Goal: Communication & Community: Participate in discussion

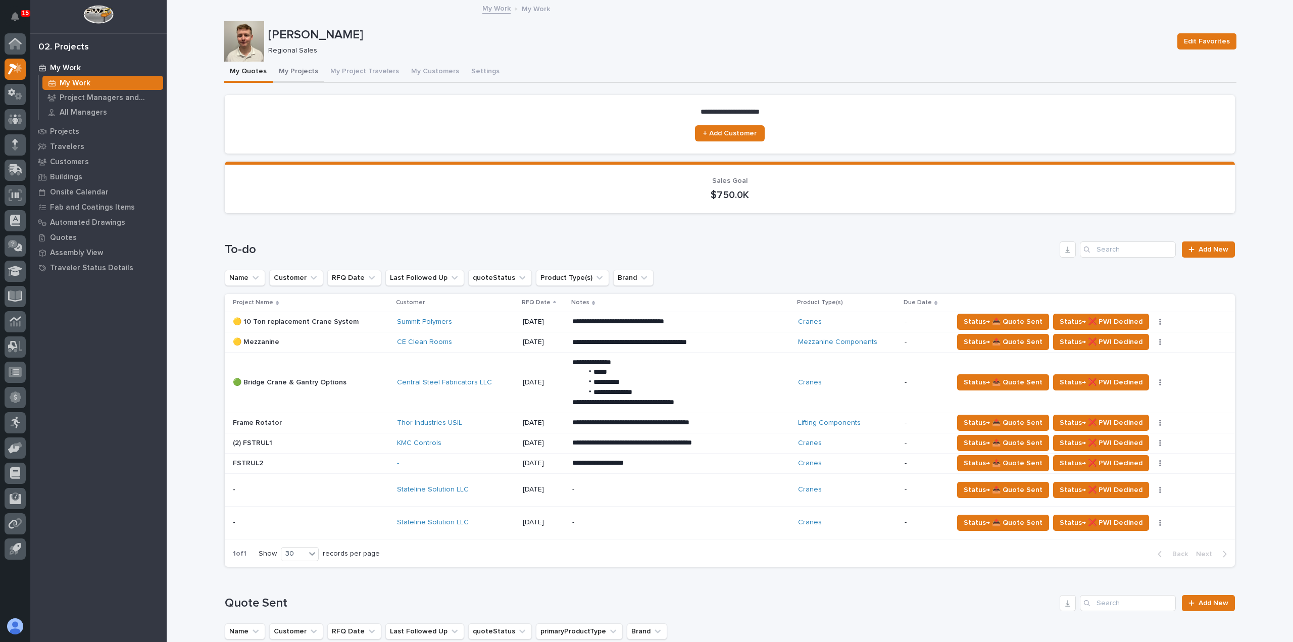
click at [293, 72] on button "My Projects" at bounding box center [299, 72] width 52 height 21
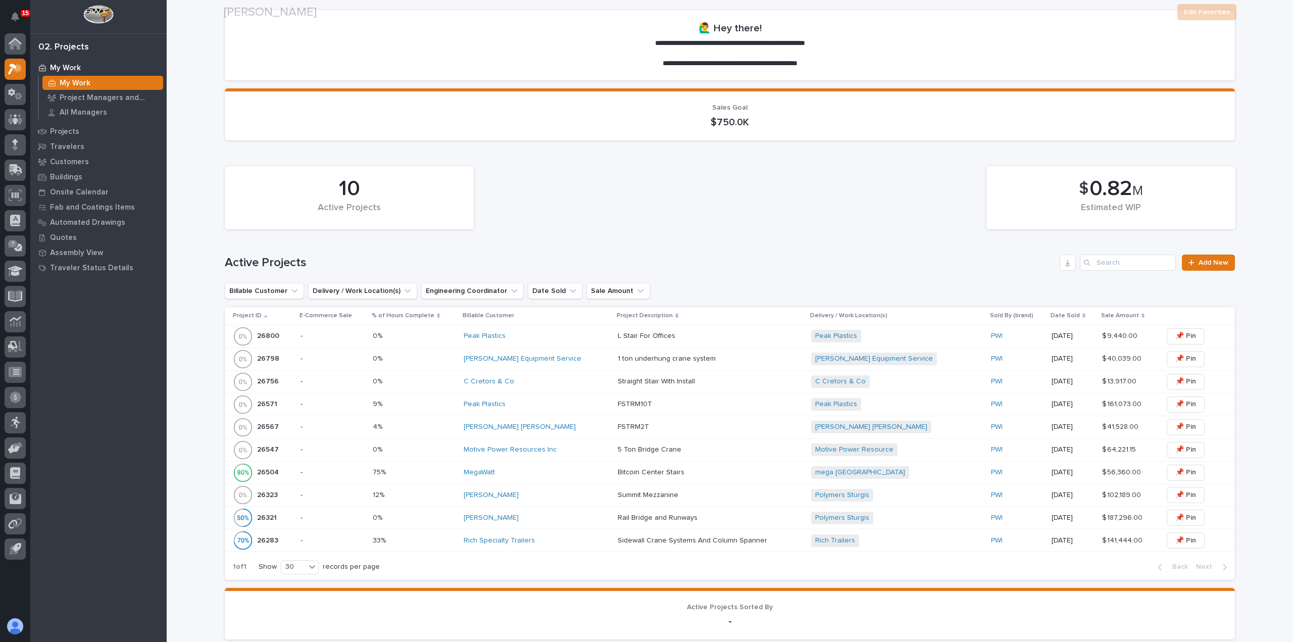
scroll to position [101, 0]
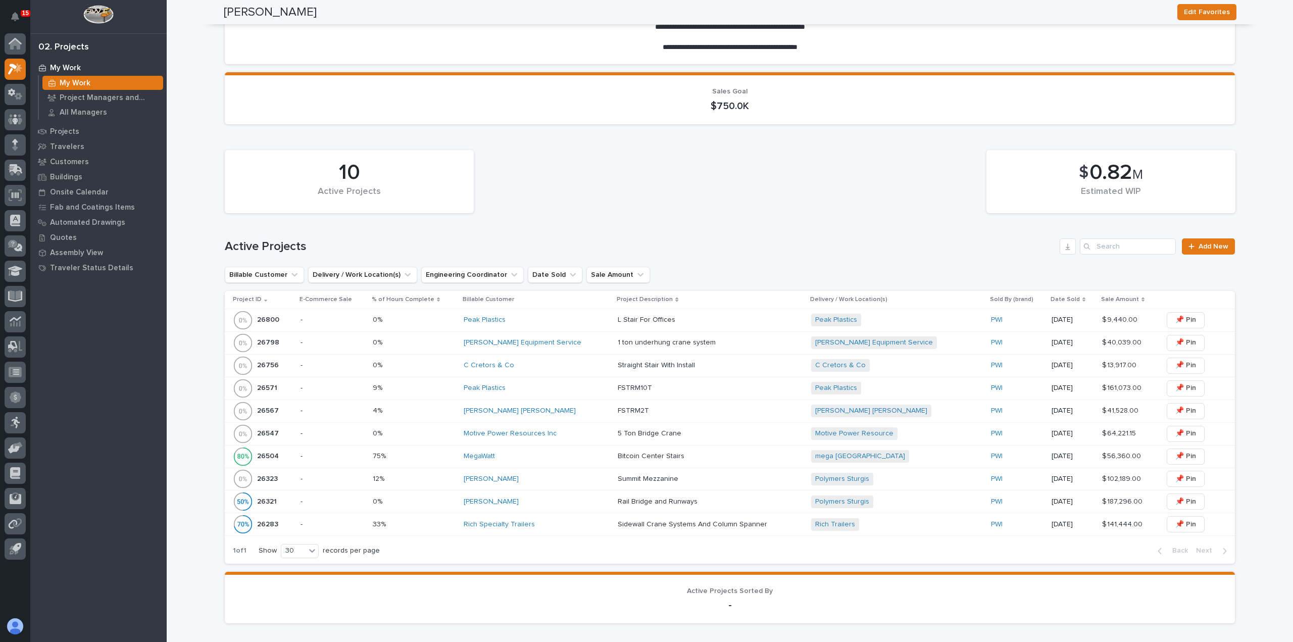
click at [545, 320] on div "Peak Plastics" at bounding box center [537, 320] width 146 height 9
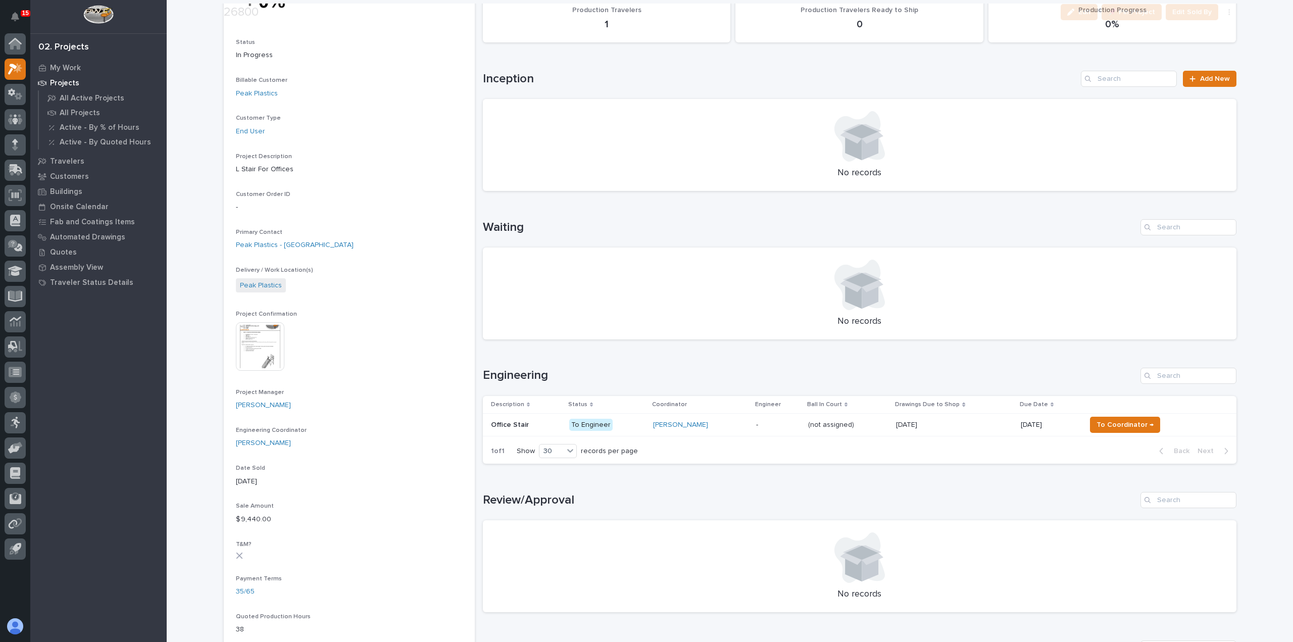
scroll to position [151, 0]
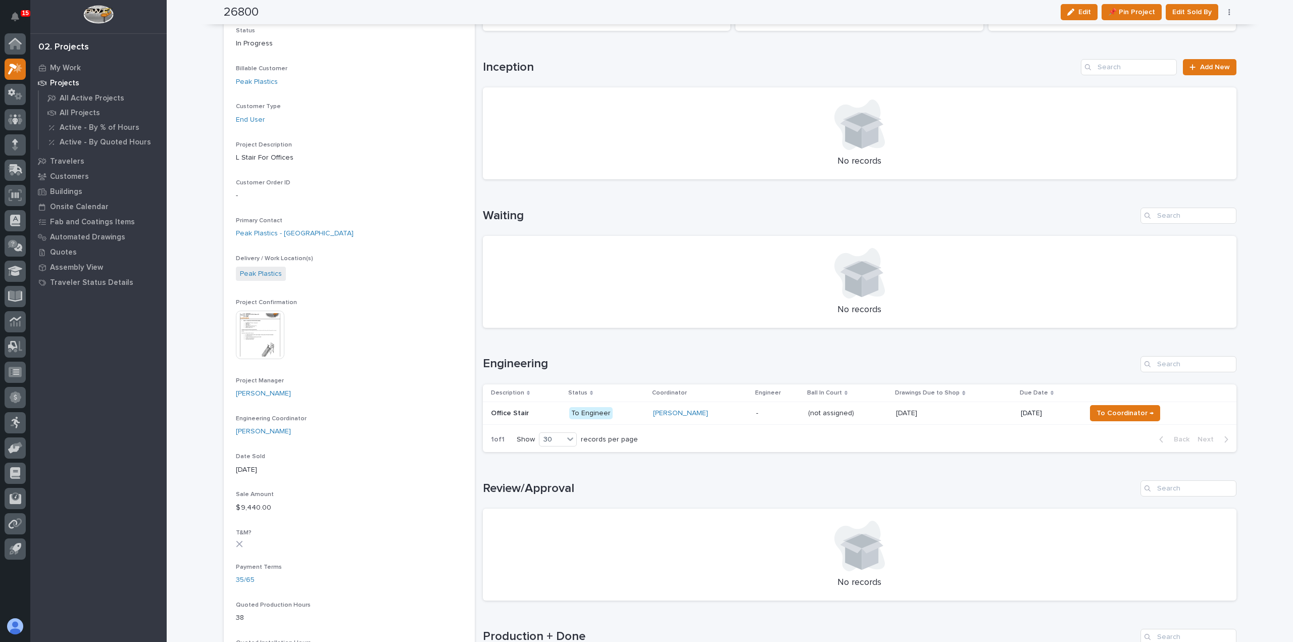
click at [721, 422] on td "[PERSON_NAME]" at bounding box center [700, 412] width 103 height 23
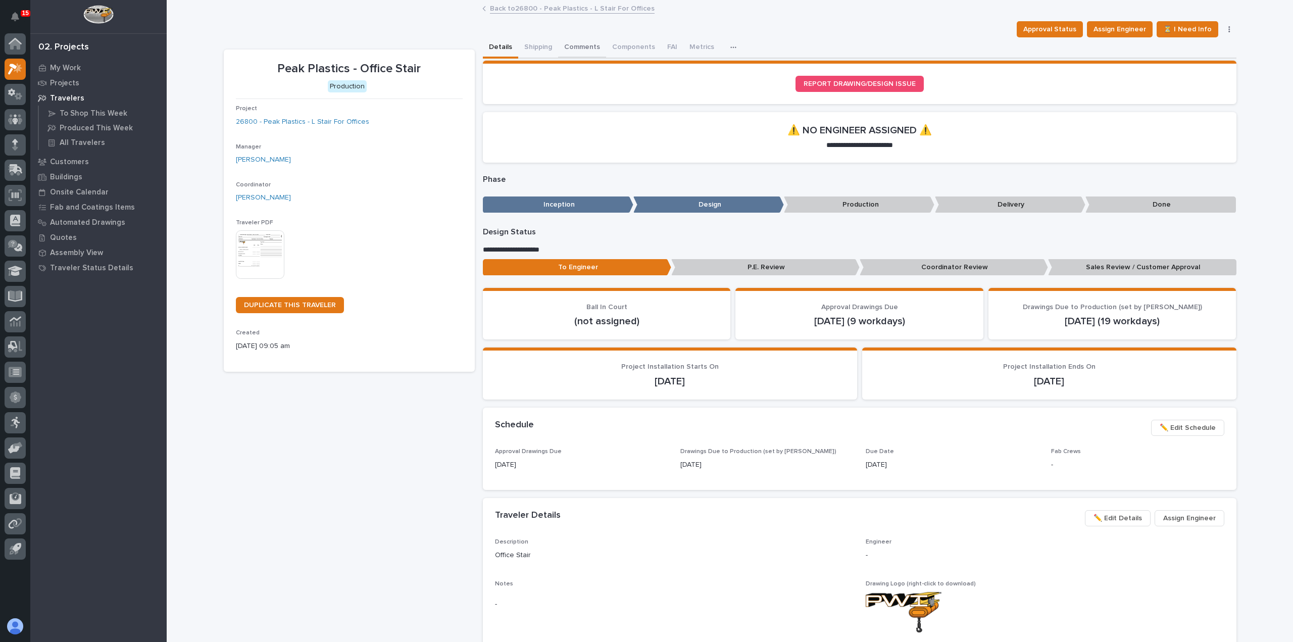
click at [566, 45] on button "Comments" at bounding box center [582, 47] width 48 height 21
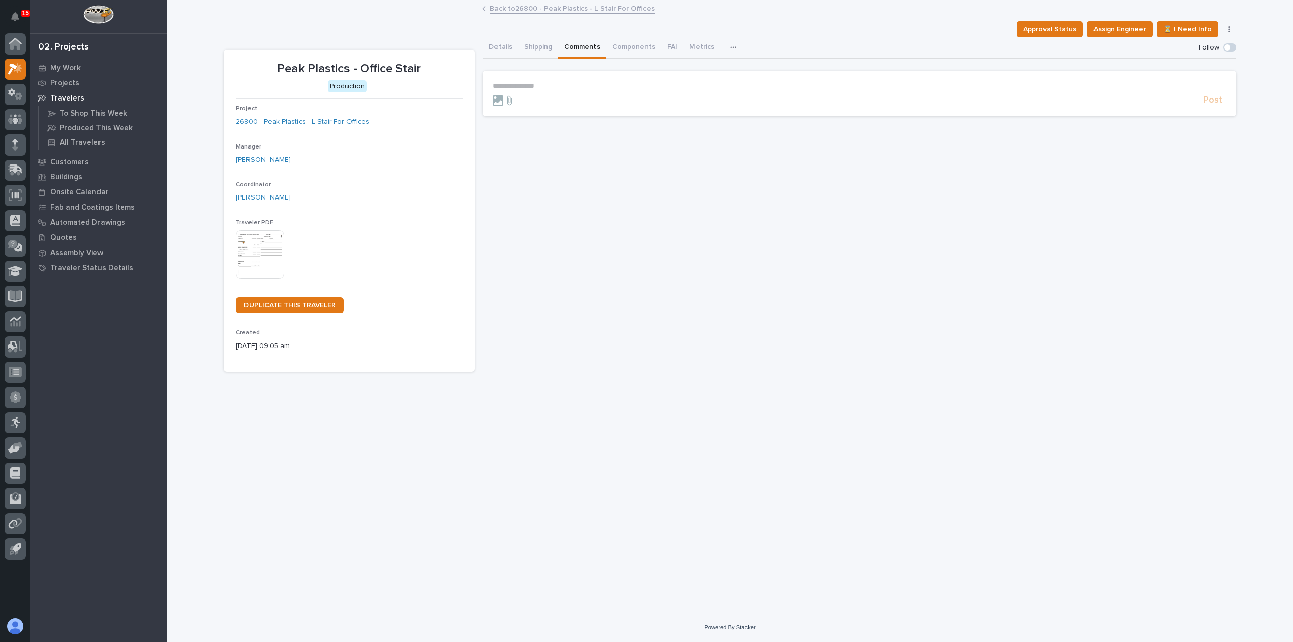
click at [581, 83] on p "**********" at bounding box center [859, 86] width 733 height 9
click at [545, 104] on span "[PERSON_NAME]" at bounding box center [524, 100] width 57 height 7
click at [582, 92] on form "**********" at bounding box center [859, 96] width 733 height 29
click at [586, 89] on p "**********" at bounding box center [859, 87] width 733 height 10
drag, startPoint x: 1032, startPoint y: 180, endPoint x: 1045, endPoint y: 178, distance: 13.7
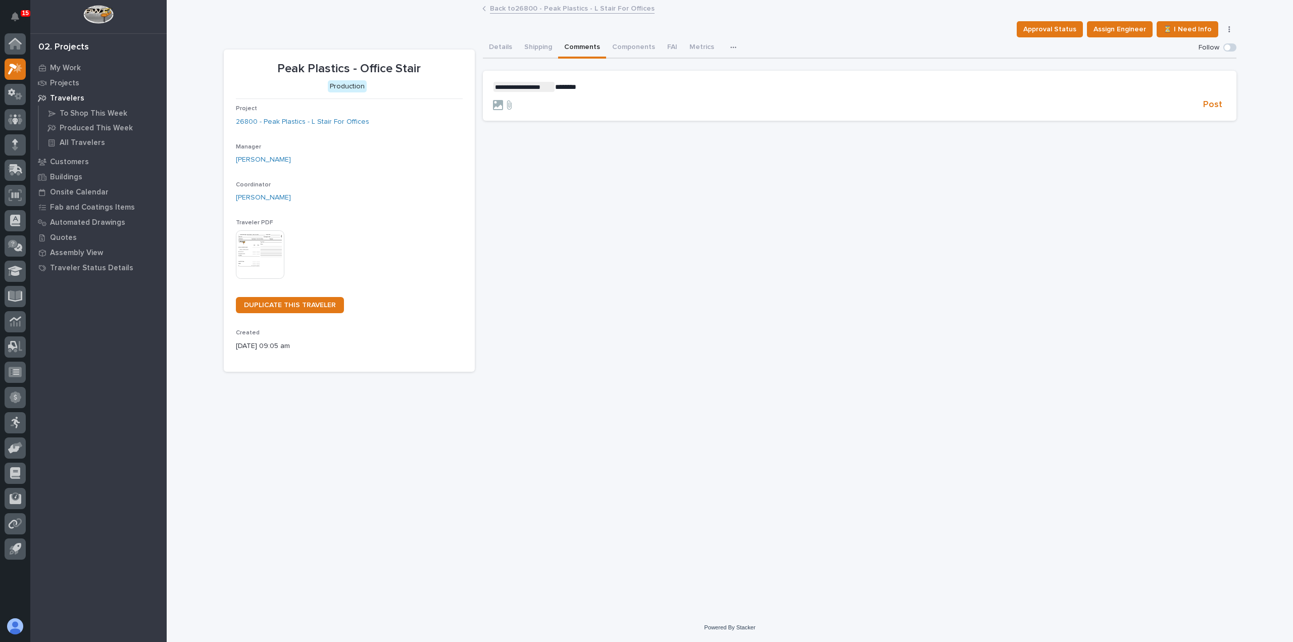
click at [1042, 180] on div "**********" at bounding box center [859, 204] width 753 height 334
click at [1208, 103] on span "Post" at bounding box center [1212, 105] width 19 height 12
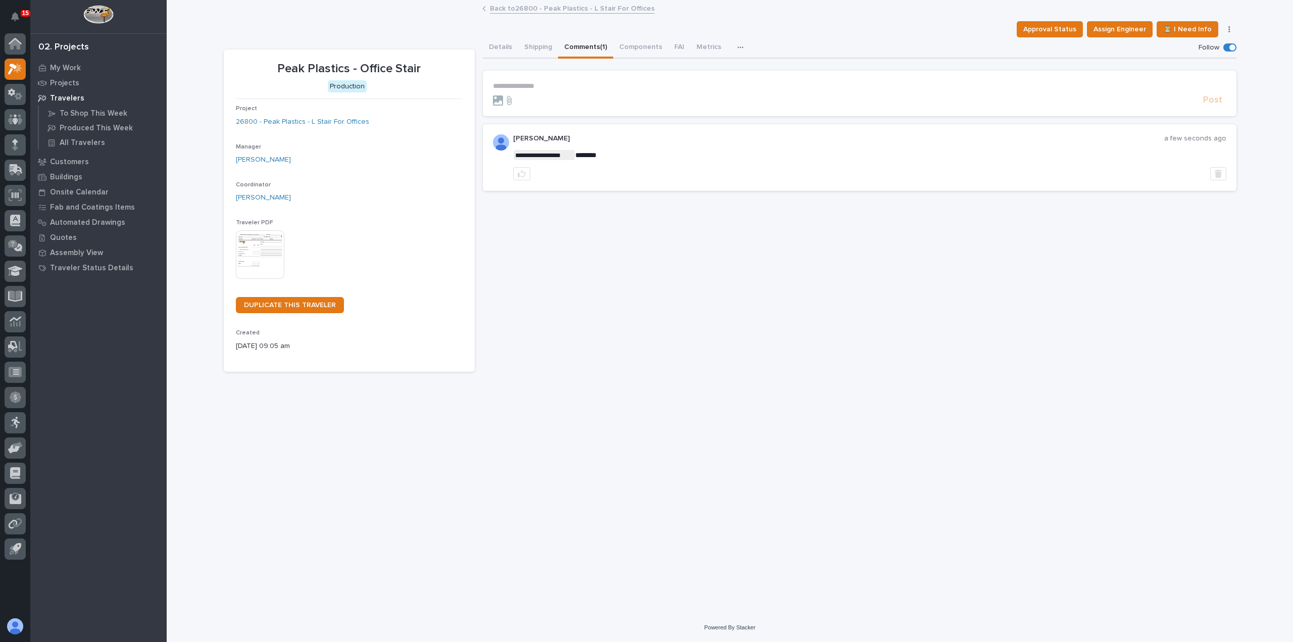
click at [510, 9] on link "Back to 26800 - Peak Plastics - L Stair For Offices" at bounding box center [572, 8] width 165 height 12
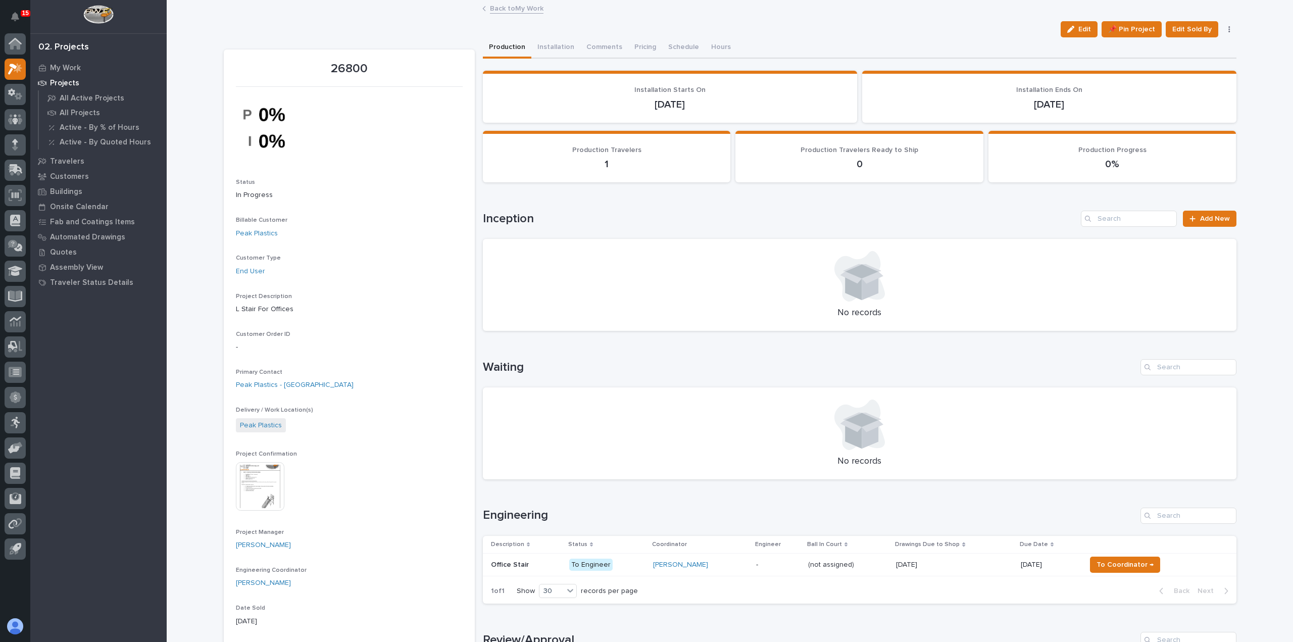
click at [523, 7] on link "Back to My Work" at bounding box center [517, 8] width 54 height 12
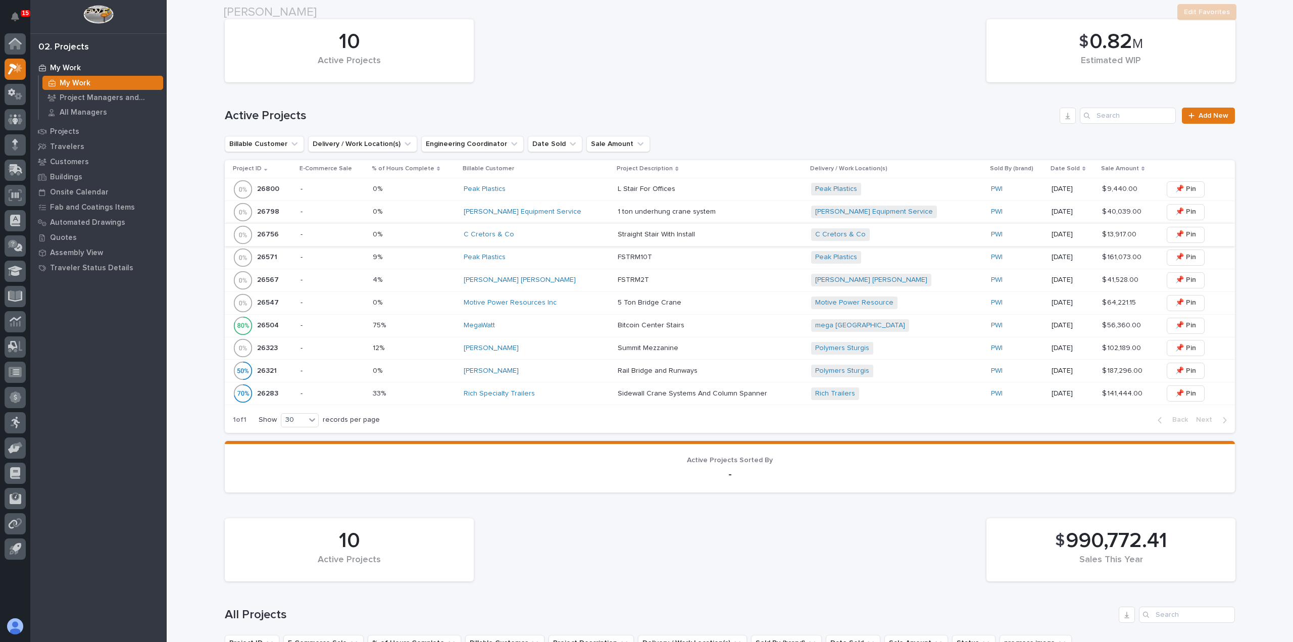
scroll to position [252, 0]
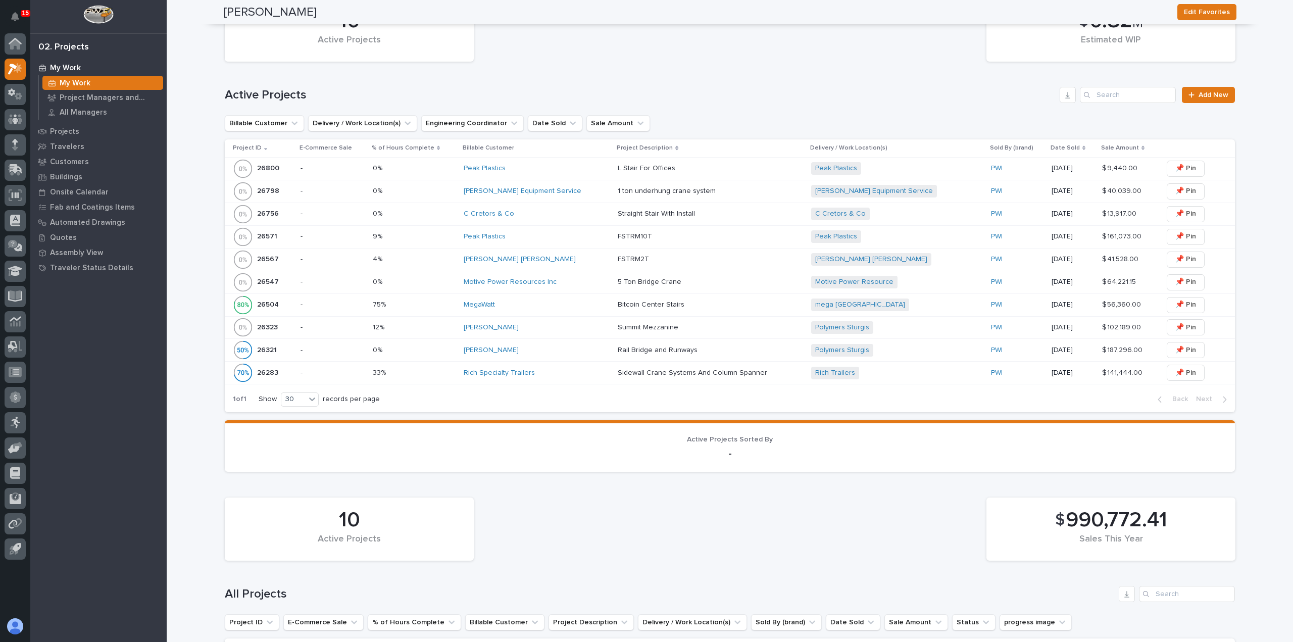
click at [440, 196] on div "0% 0%" at bounding box center [414, 191] width 83 height 17
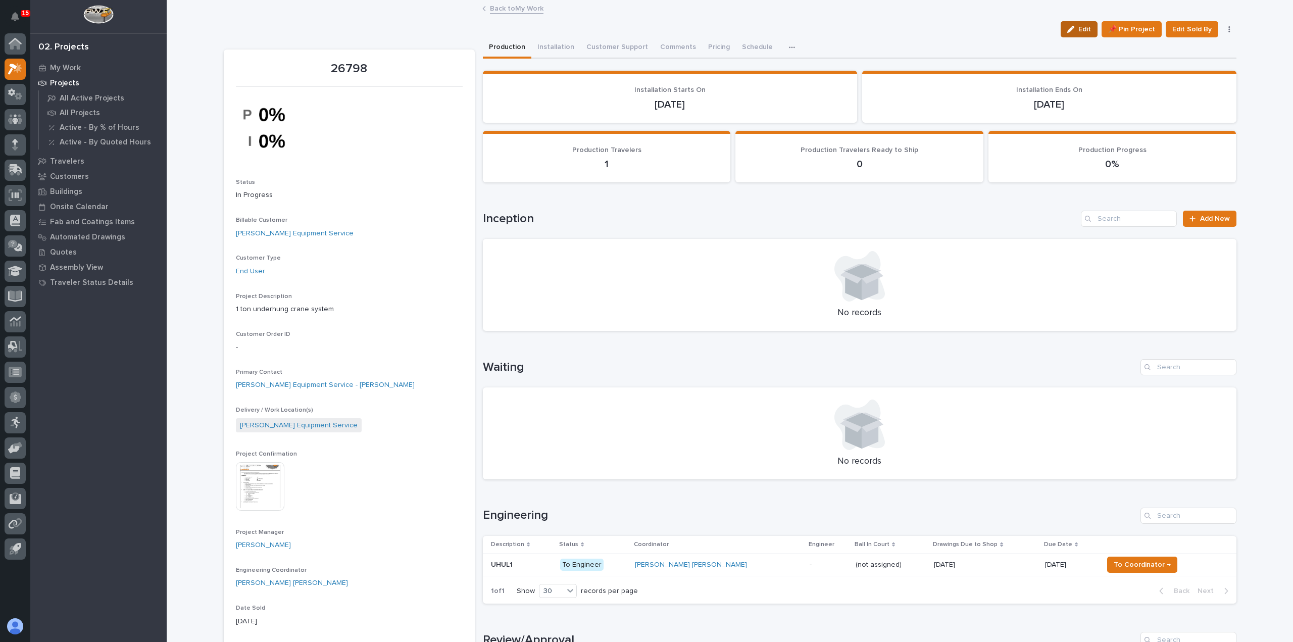
click at [1080, 33] on span "Edit" at bounding box center [1084, 29] width 13 height 9
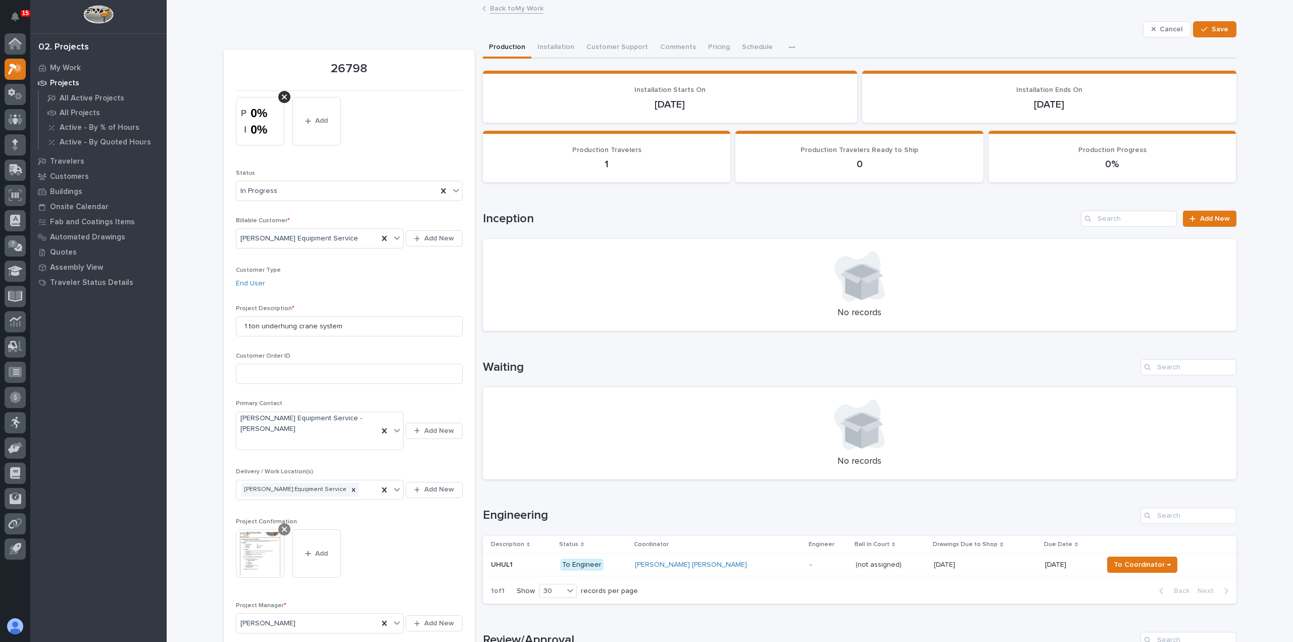
click at [282, 527] on icon at bounding box center [284, 529] width 5 height 5
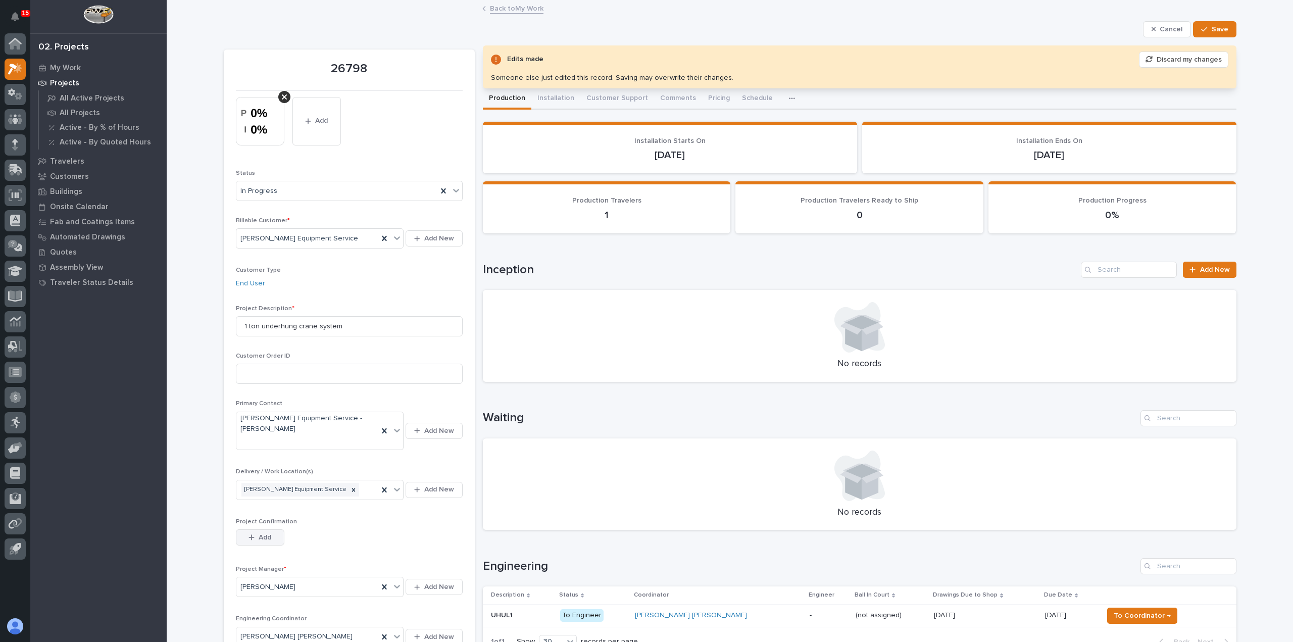
click at [236, 529] on button "Add" at bounding box center [260, 537] width 48 height 16
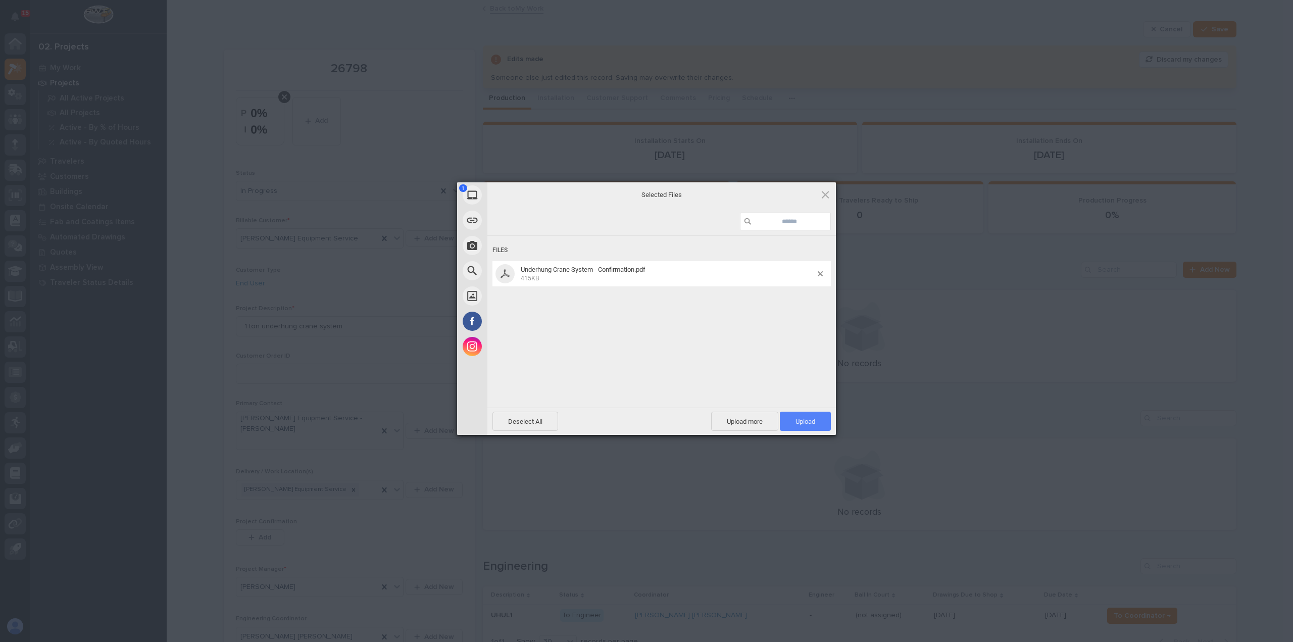
click at [828, 422] on span "Upload 1" at bounding box center [805, 421] width 51 height 19
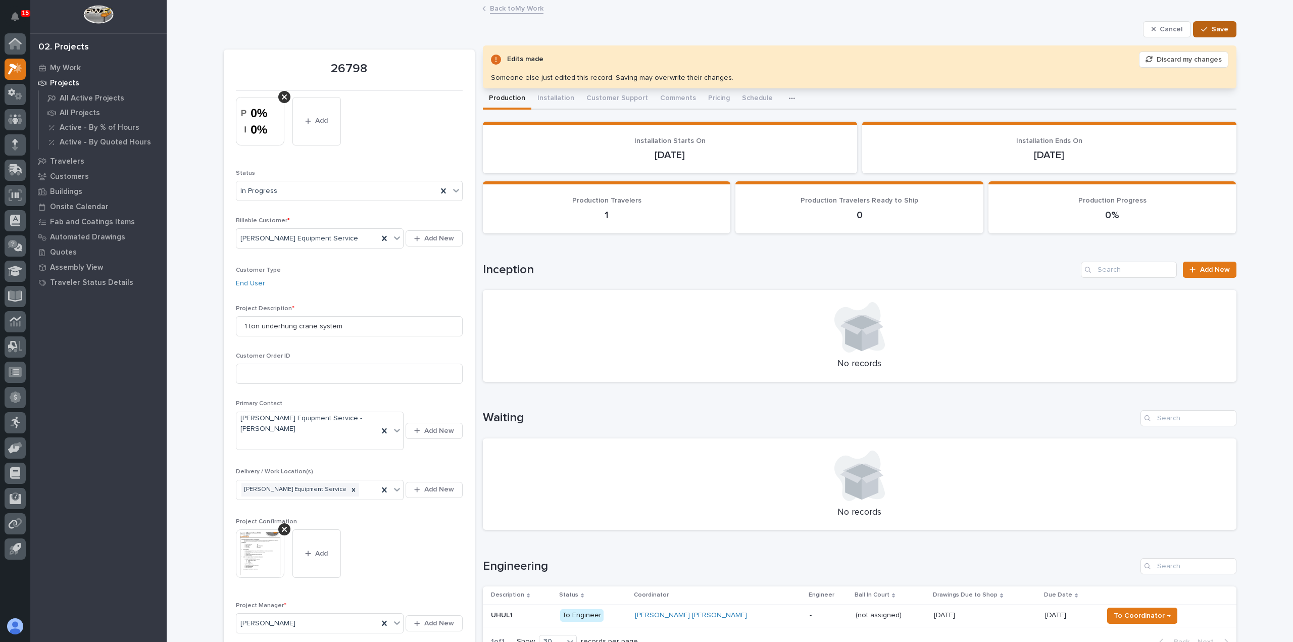
click at [1209, 34] on button "Save" at bounding box center [1214, 29] width 43 height 16
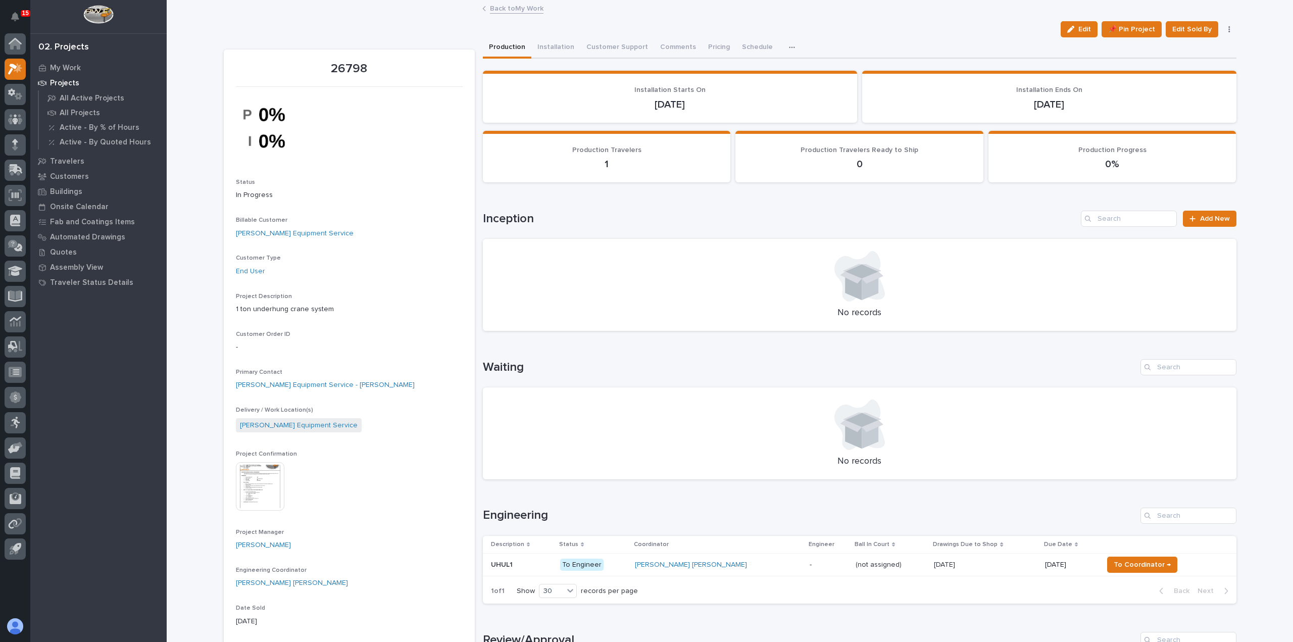
click at [259, 475] on img at bounding box center [260, 486] width 48 height 48
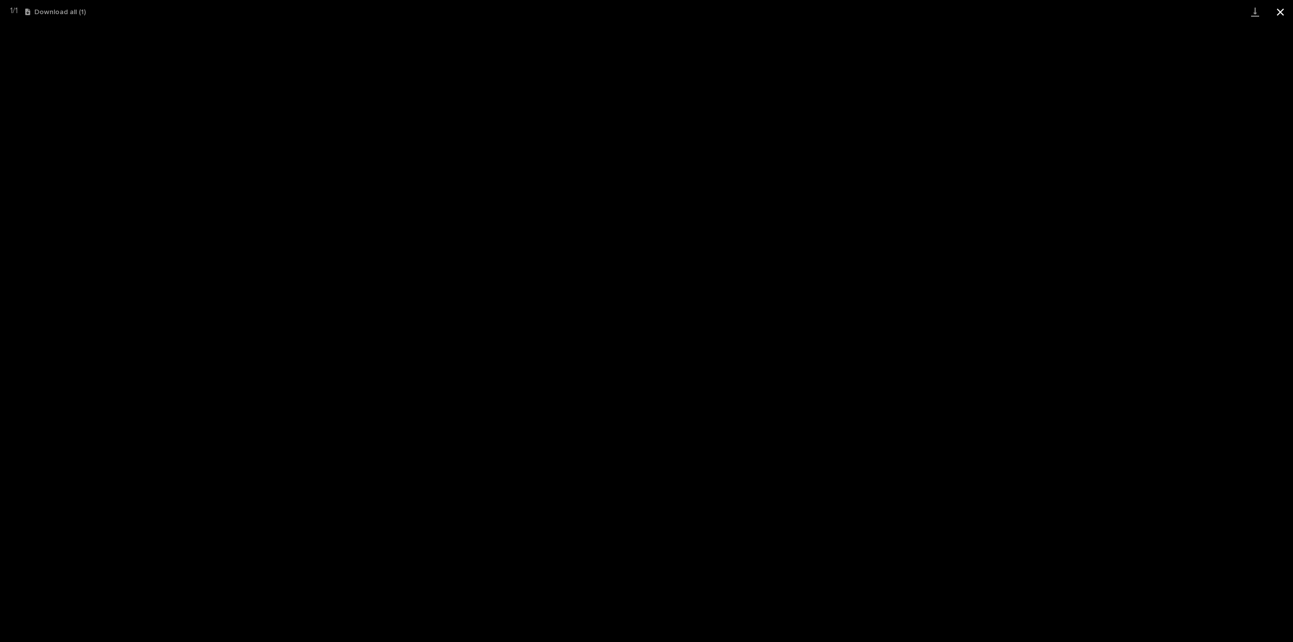
click at [1284, 11] on button "Close gallery" at bounding box center [1279, 12] width 25 height 24
